Goal: Transaction & Acquisition: Purchase product/service

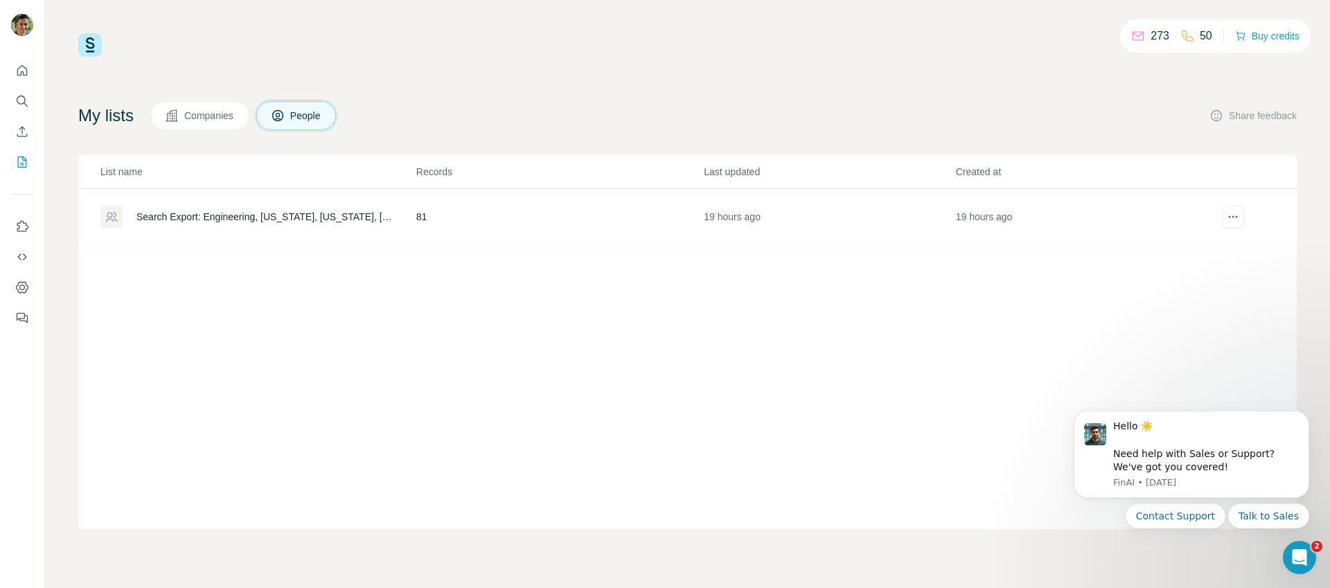
click at [868, 116] on div "My lists Companies People Share feedback" at bounding box center [687, 115] width 1218 height 29
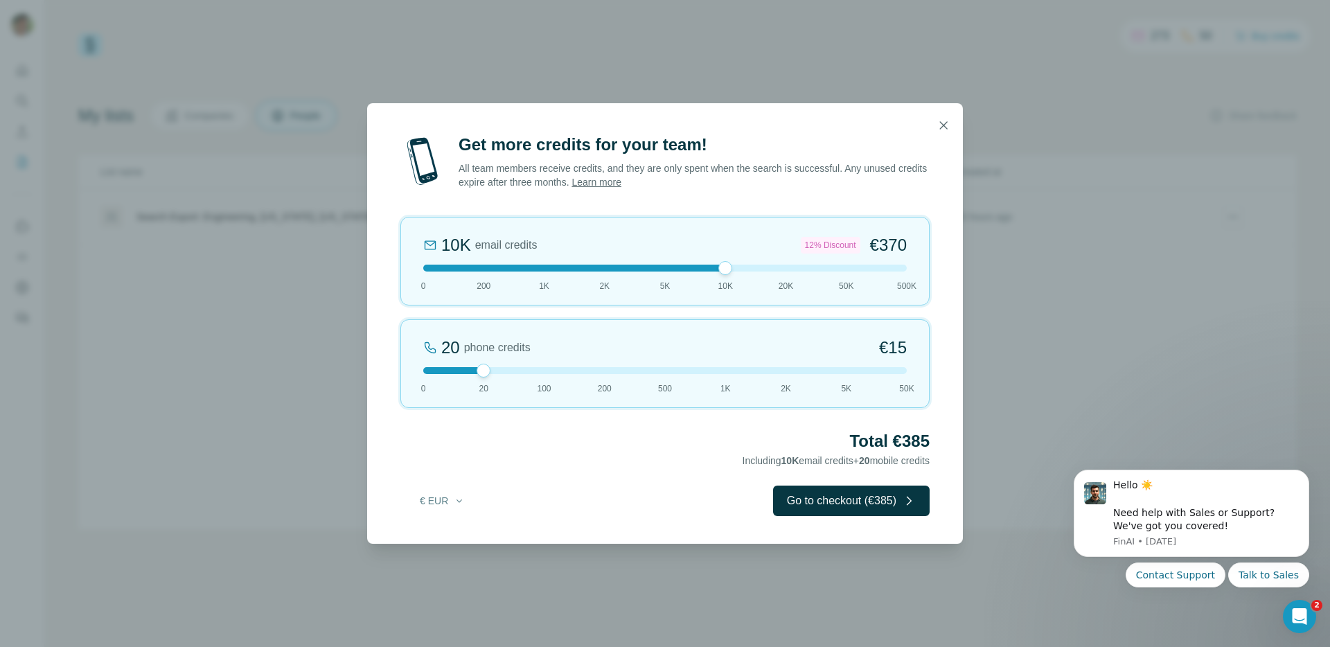
drag, startPoint x: 485, startPoint y: 266, endPoint x: 706, endPoint y: 279, distance: 220.6
click at [706, 279] on div "10K email credits 12% Discount €370 0 200 1K 2K 5K 10K 20K 50K 500K" at bounding box center [664, 261] width 529 height 89
click at [940, 126] on icon "button" at bounding box center [943, 125] width 14 height 14
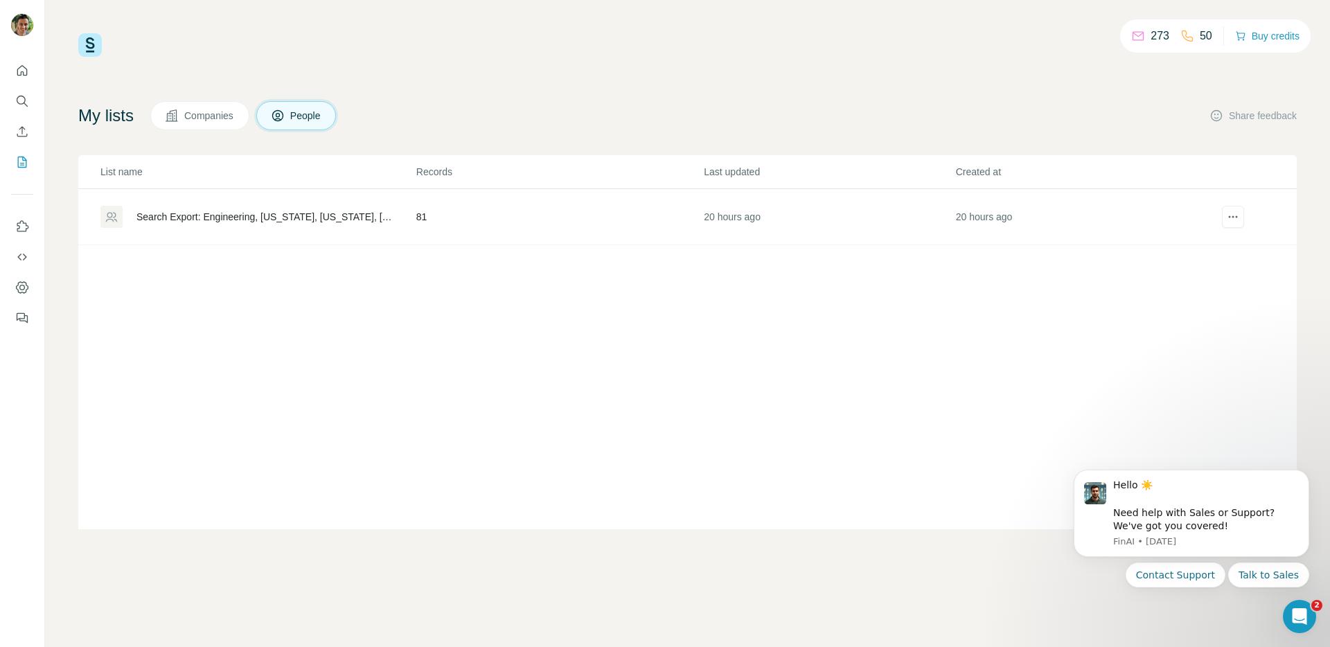
click at [341, 352] on div "List name Records Last updated Created at Search Export: Engineering, New York,…" at bounding box center [687, 342] width 1218 height 374
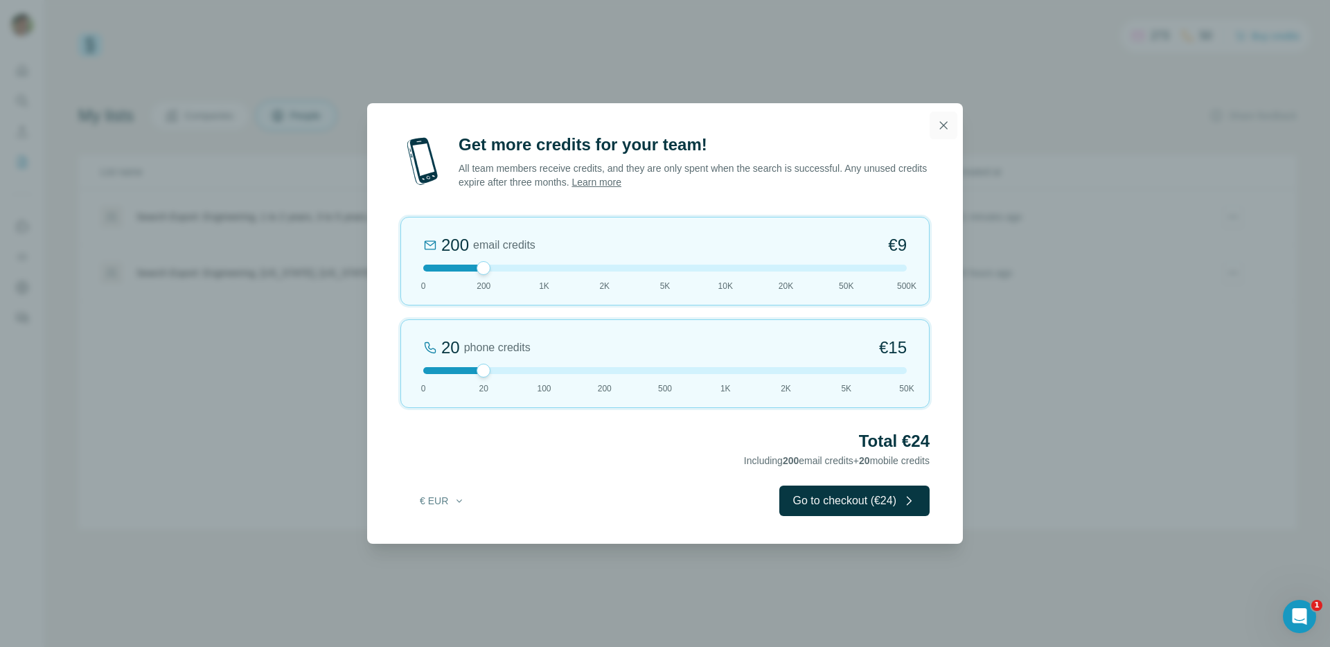
click at [942, 125] on icon "button" at bounding box center [944, 125] width 8 height 8
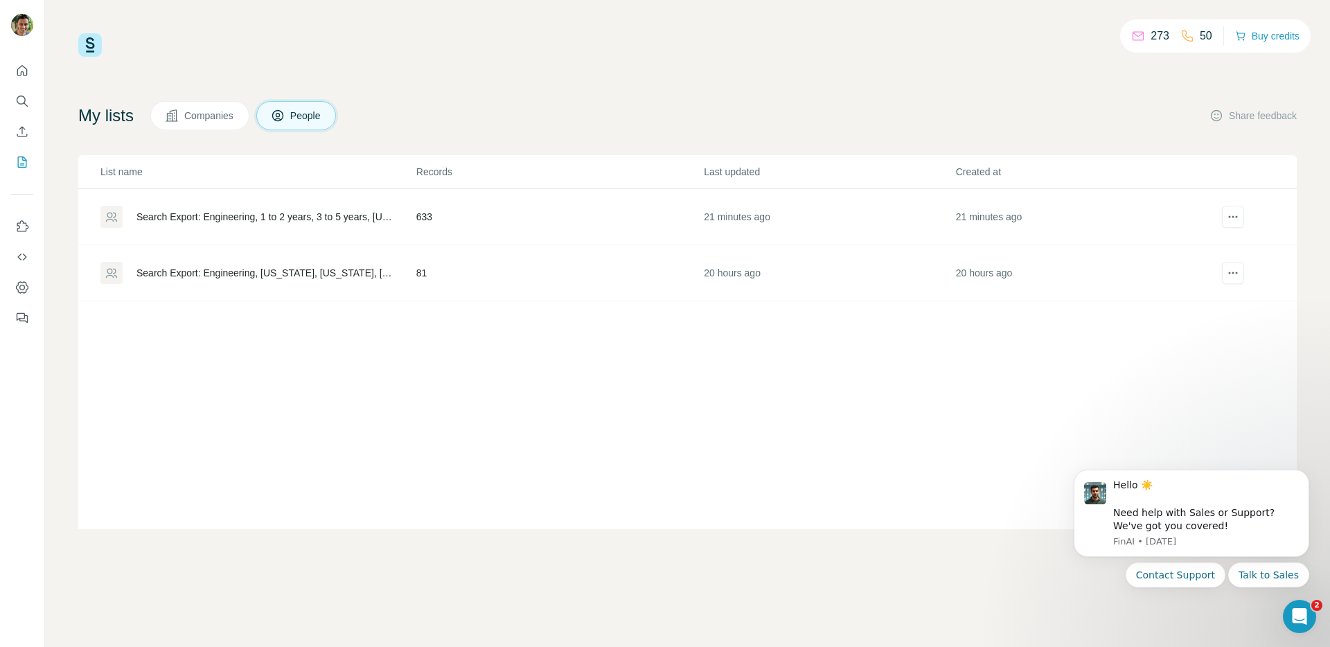
click at [350, 218] on div "Search Export: Engineering, 1 to 2 years, 3 to 5 years, New York City Metropoli…" at bounding box center [264, 217] width 256 height 14
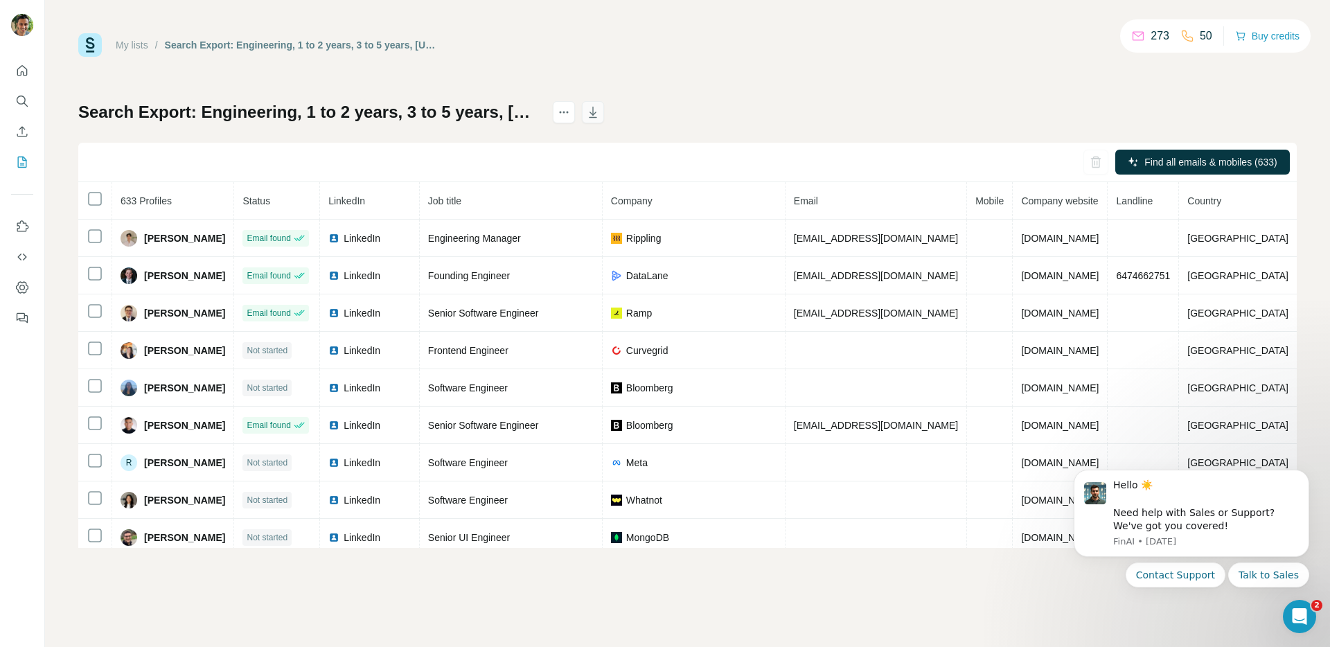
click at [597, 109] on icon "button" at bounding box center [593, 112] width 8 height 11
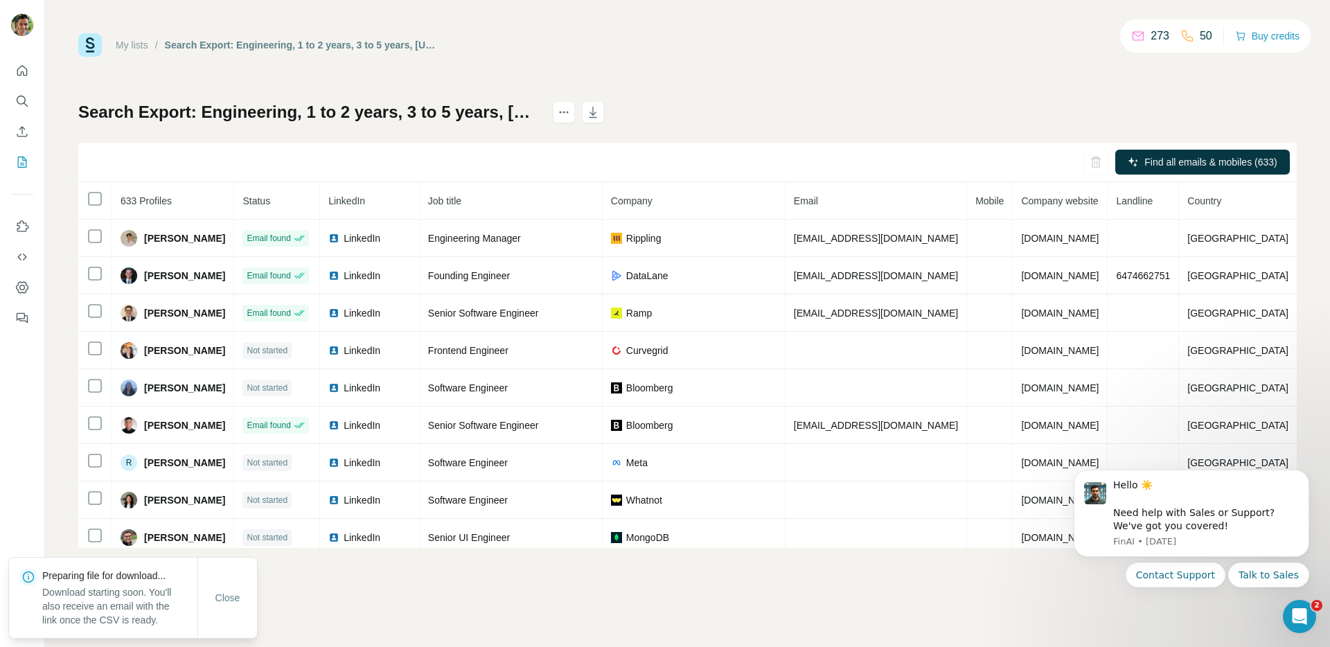
click at [530, 600] on div "My lists / Search Export: Engineering, 1 to 2 years, 3 to 5 years, New York Cit…" at bounding box center [687, 323] width 1285 height 647
